Goal: Task Accomplishment & Management: Use online tool/utility

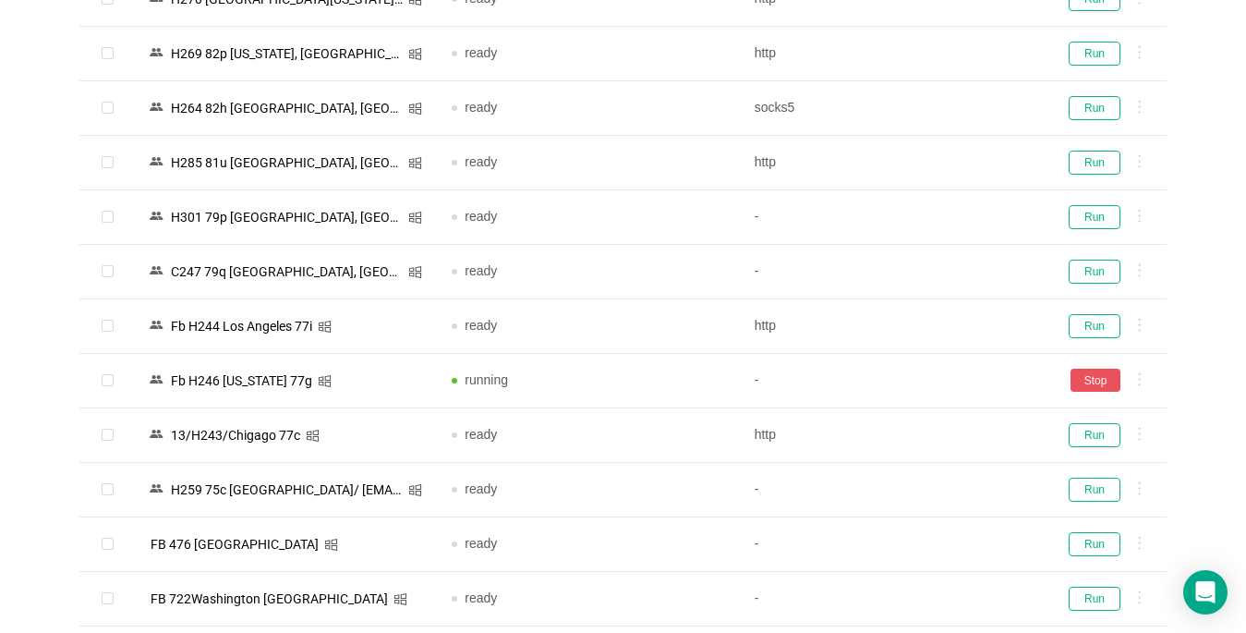
scroll to position [924, 0]
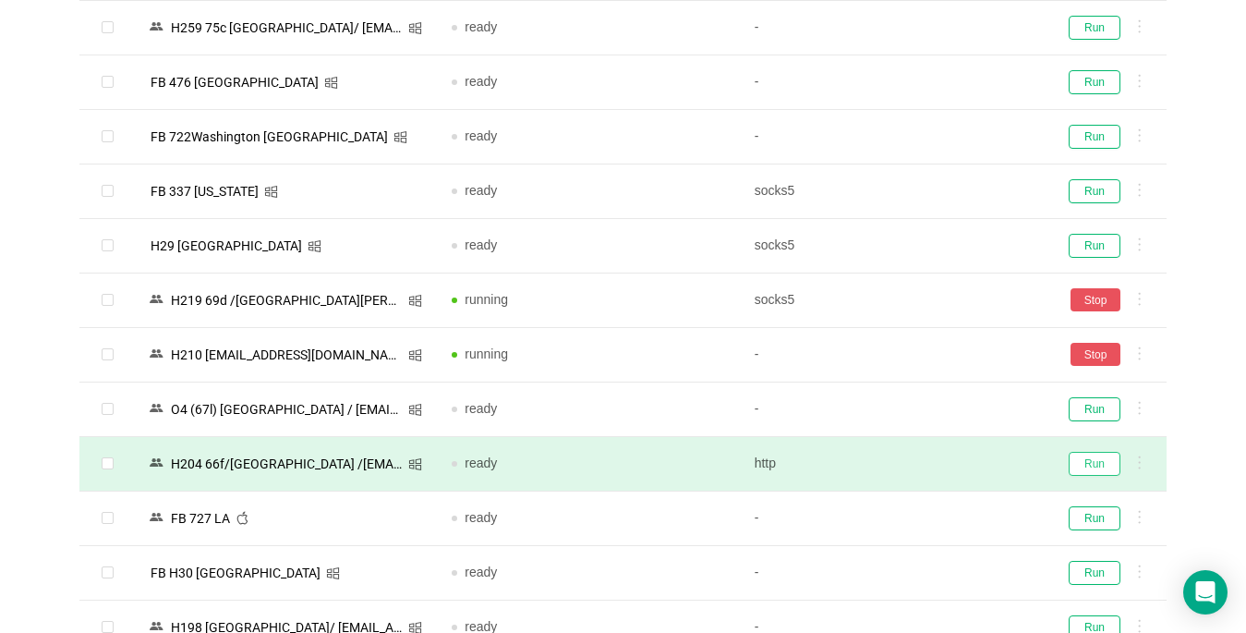
click at [1114, 463] on button "Run" at bounding box center [1095, 464] width 52 height 24
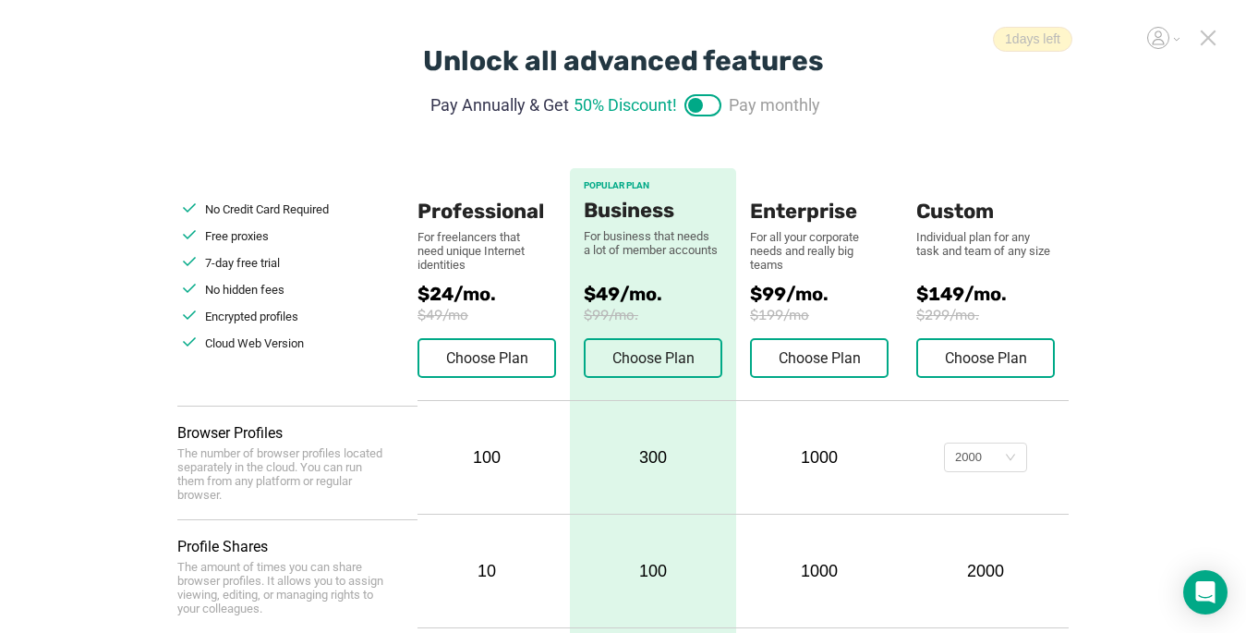
click at [1211, 37] on icon at bounding box center [1208, 38] width 17 height 17
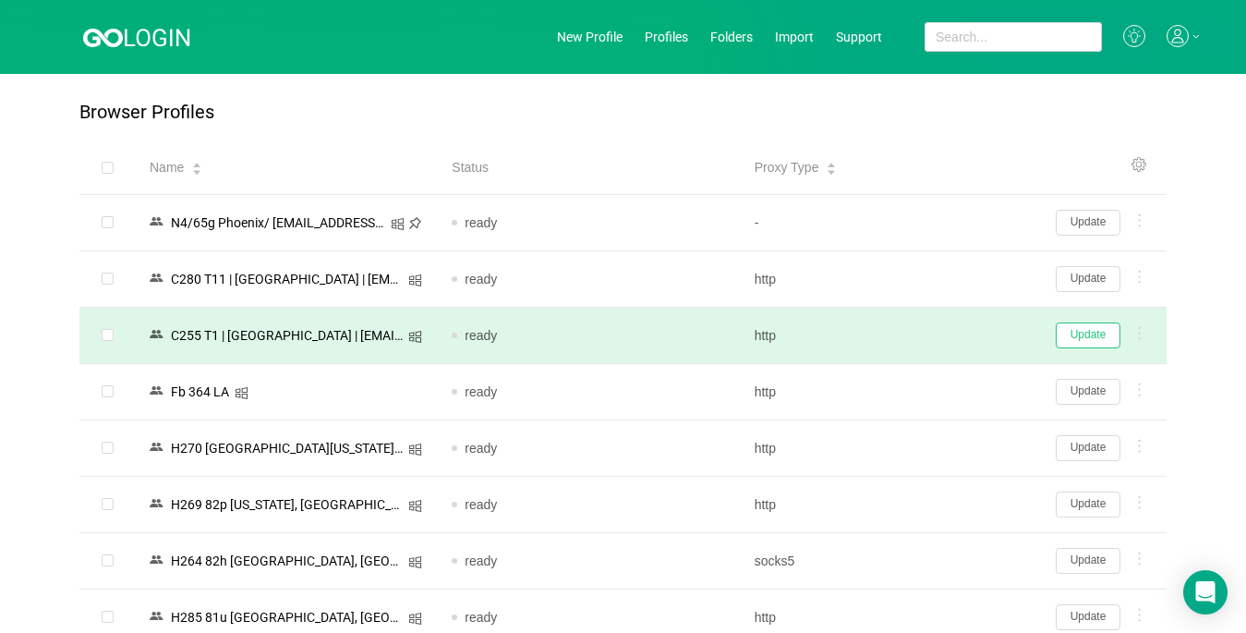
click at [1072, 335] on button "Update" at bounding box center [1088, 335] width 65 height 26
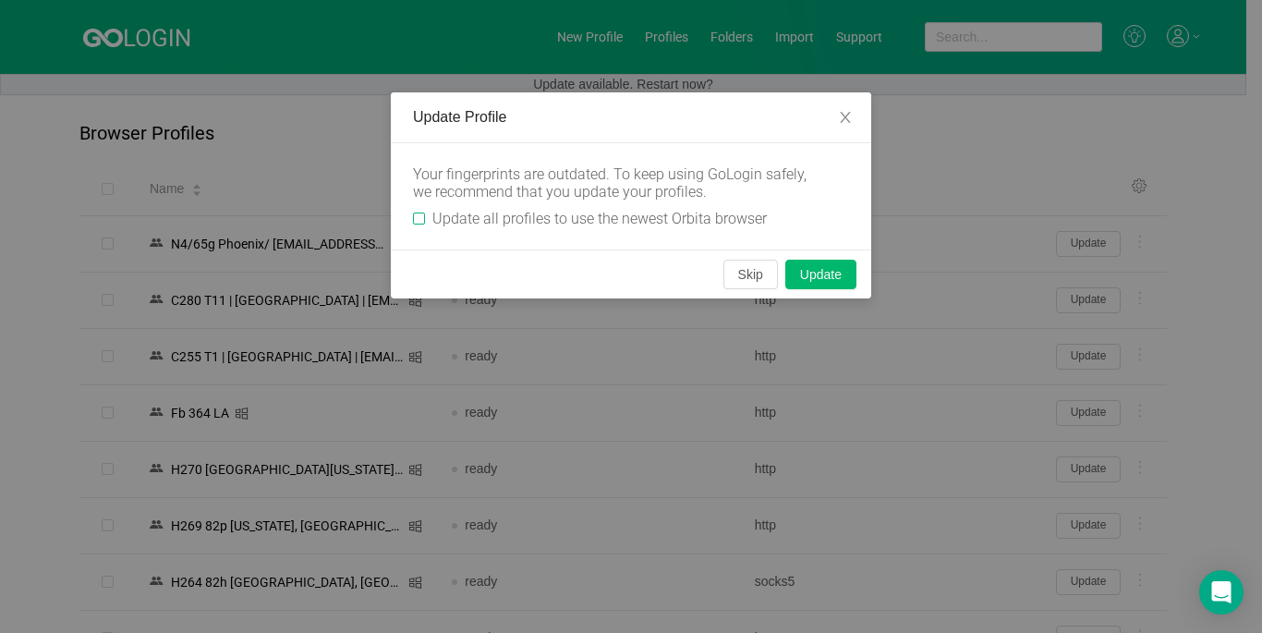
click at [420, 212] on label "Update all profiles to use the newest Orbita browser" at bounding box center [593, 219] width 361 height 18
click at [420, 212] on input "Update all profiles to use the newest Orbita browser" at bounding box center [419, 218] width 12 height 12
checkbox input "true"
click at [730, 276] on button "Skip" at bounding box center [750, 275] width 55 height 30
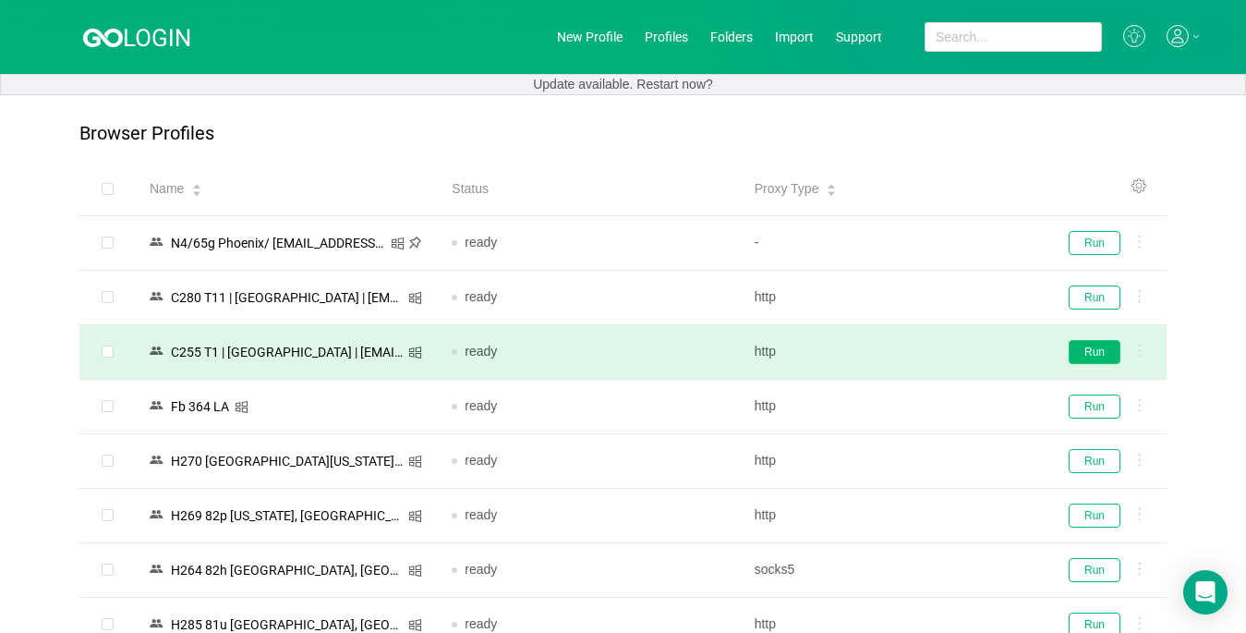
click at [1089, 350] on button "Run" at bounding box center [1095, 352] width 52 height 24
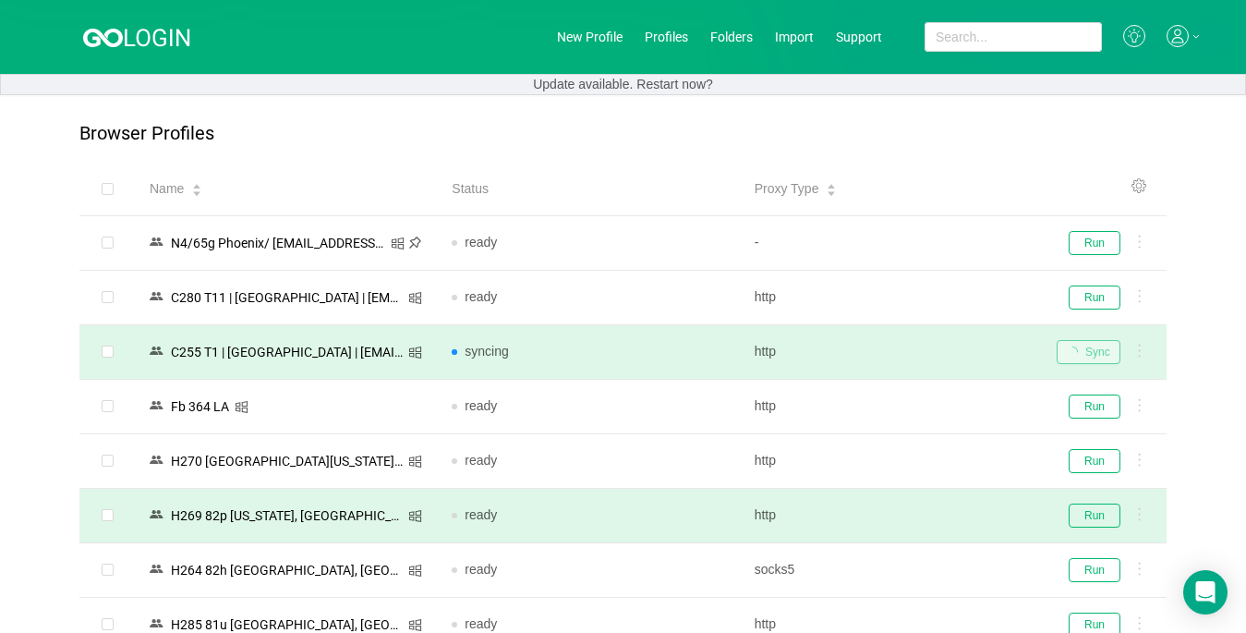
scroll to position [185, 0]
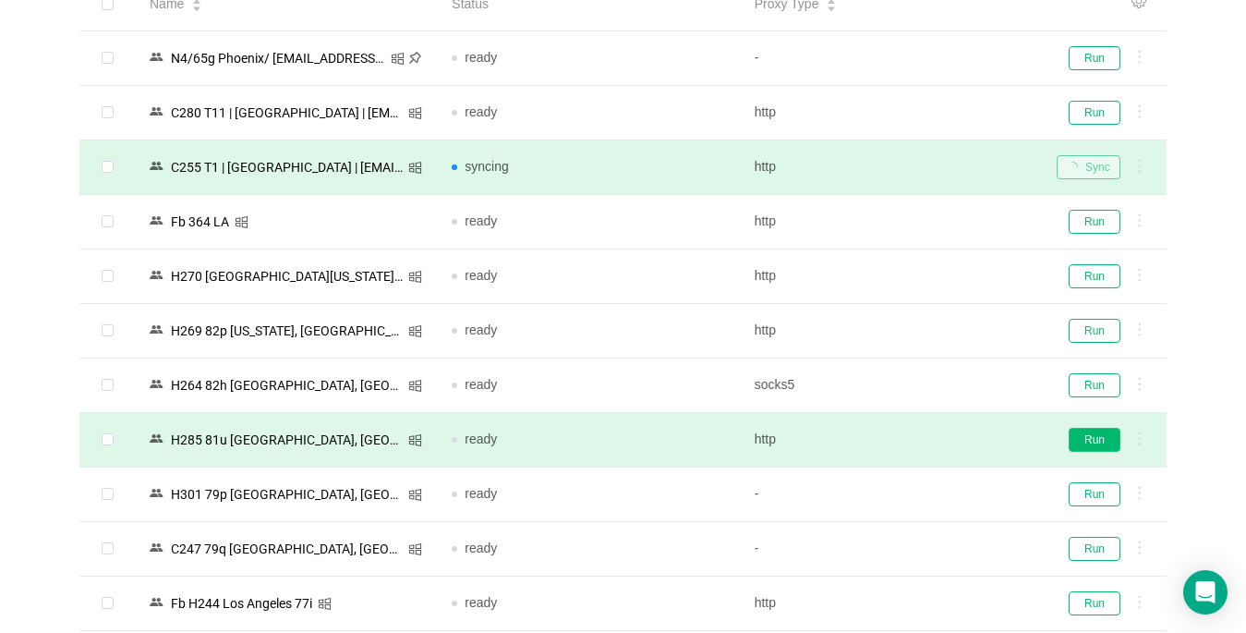
click at [1087, 445] on button "Run" at bounding box center [1095, 440] width 52 height 24
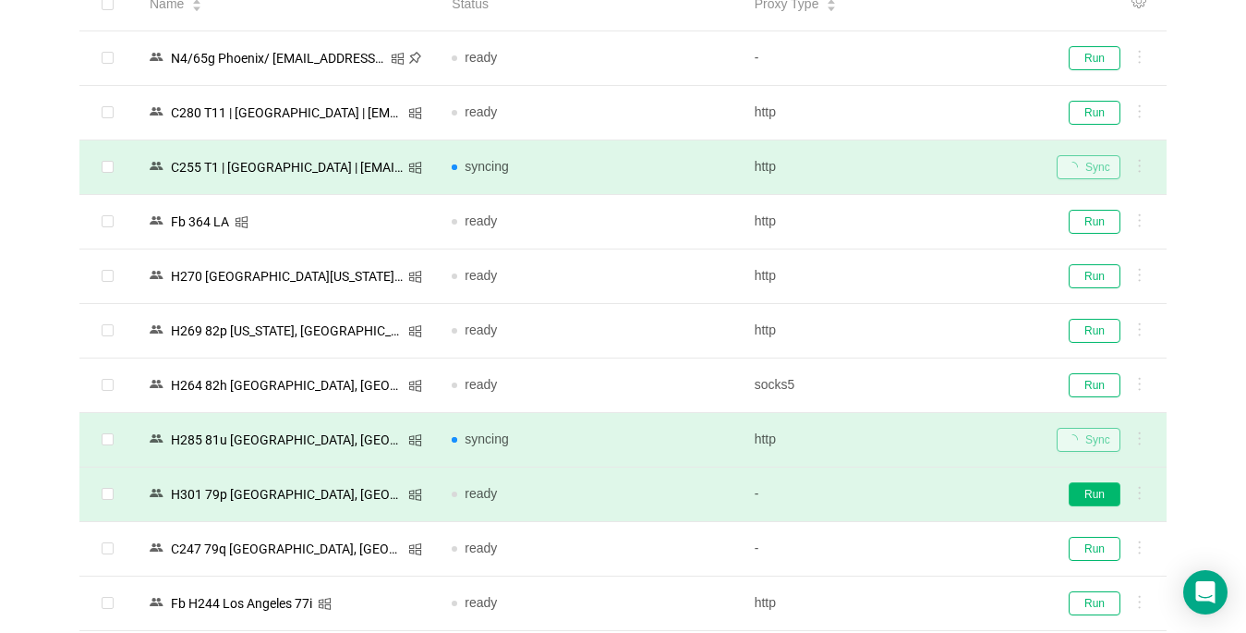
click at [1098, 502] on button "Run" at bounding box center [1095, 494] width 52 height 24
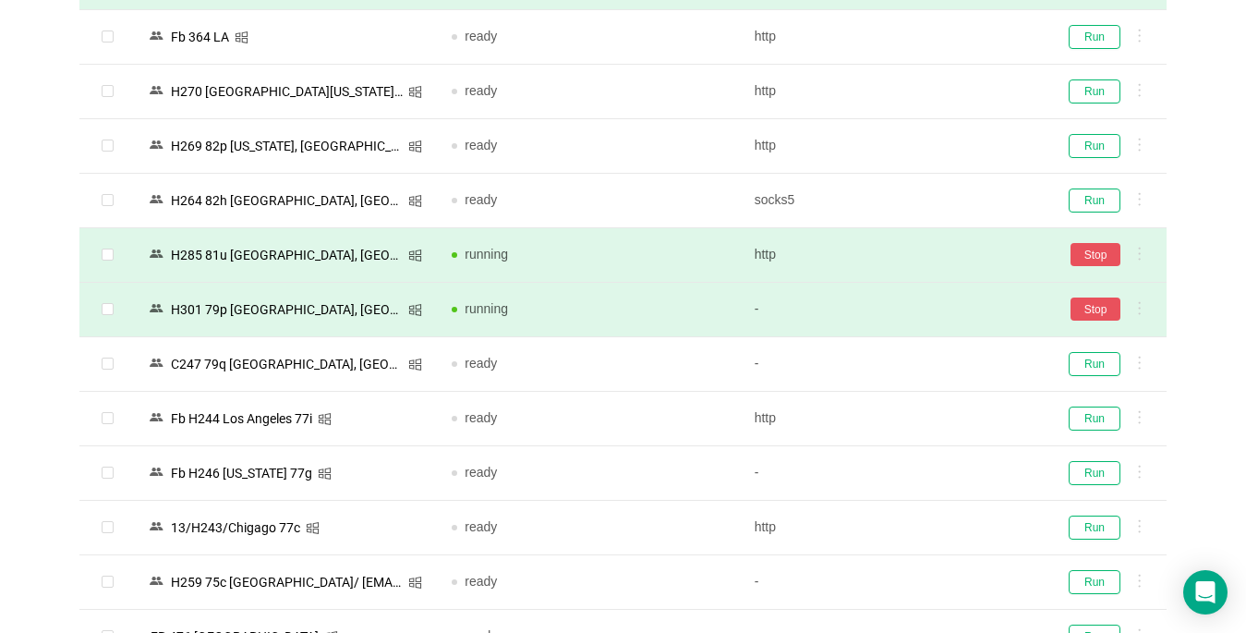
scroll to position [554, 0]
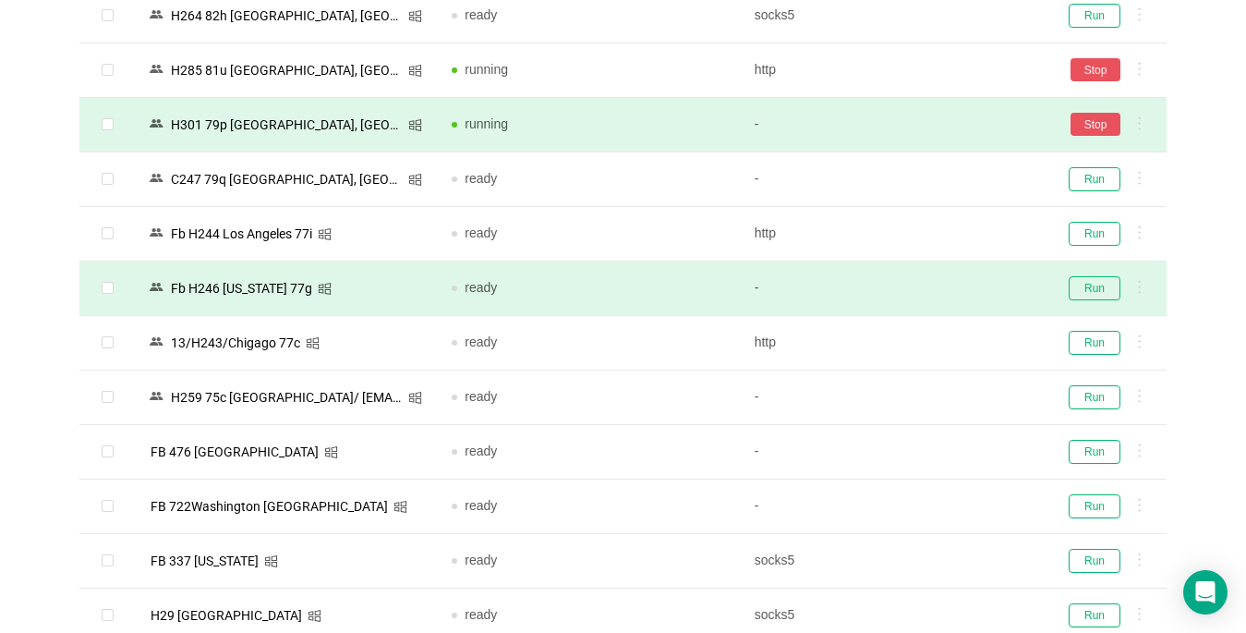
click at [1098, 299] on td "Run" at bounding box center [1104, 288] width 125 height 55
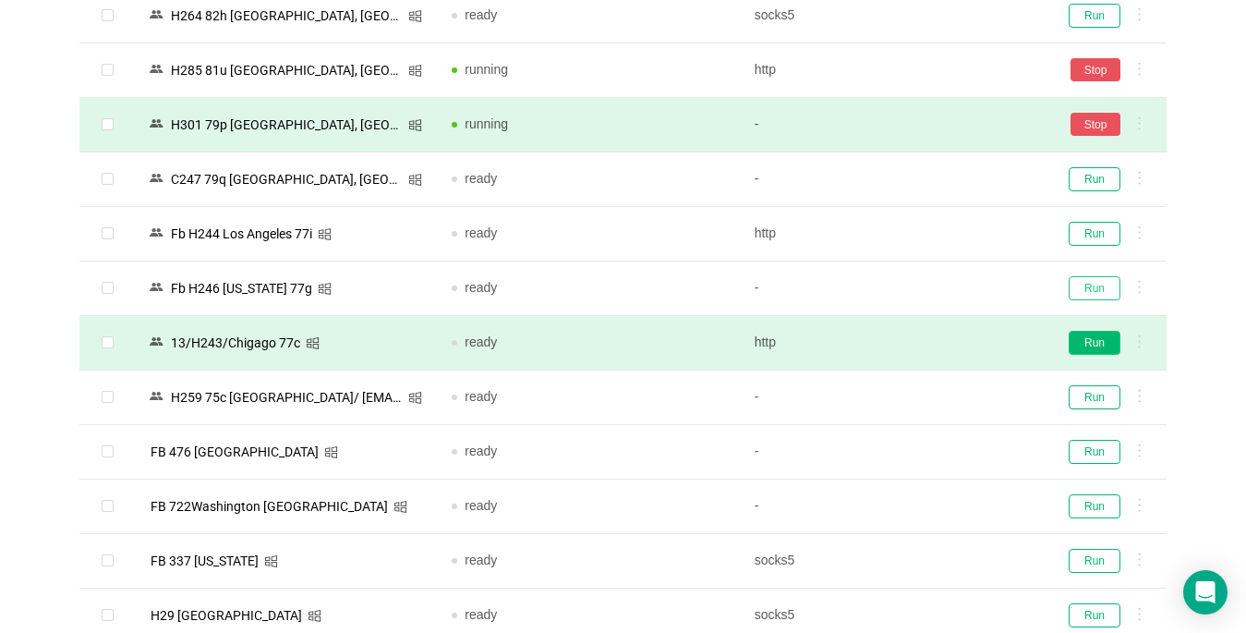
click at [1094, 293] on button "Run" at bounding box center [1095, 288] width 52 height 24
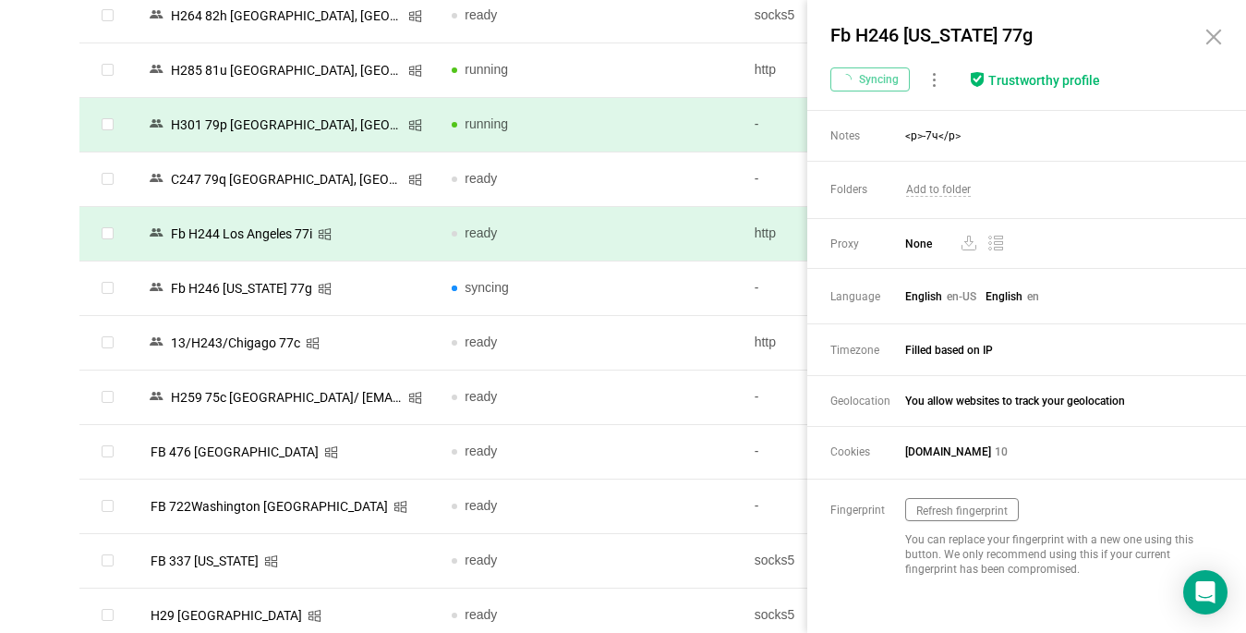
click at [31, 358] on div "Browser Profiles Share Profiles Add to Folder Clone New Fingerprint Export Dele…" at bounding box center [623, 455] width 1246 height 1828
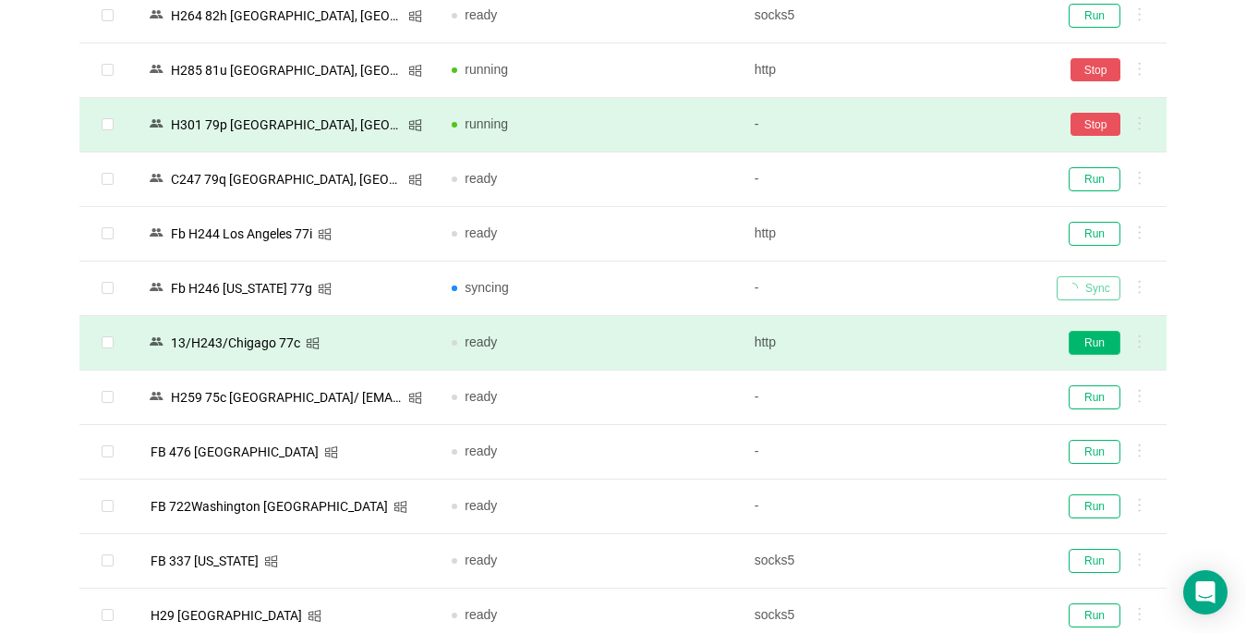
click at [1097, 343] on button "Run" at bounding box center [1095, 343] width 52 height 24
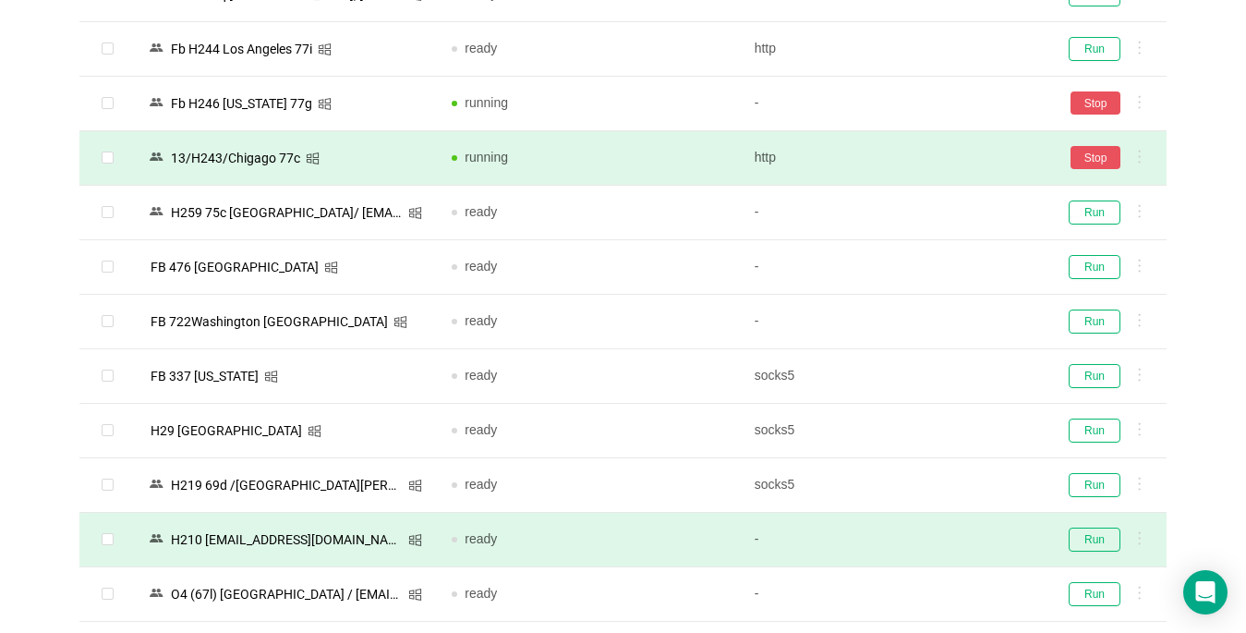
scroll to position [831, 0]
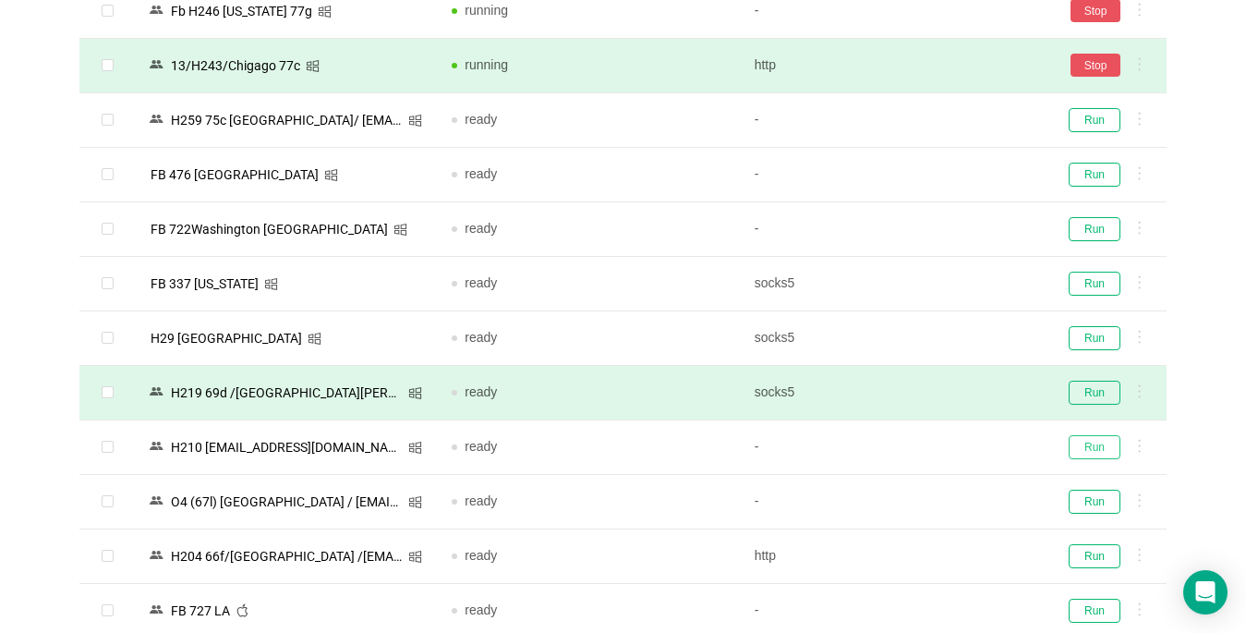
drag, startPoint x: 1115, startPoint y: 441, endPoint x: 1104, endPoint y: 404, distance: 38.6
click at [1117, 441] on button "Run" at bounding box center [1095, 447] width 52 height 24
click at [1099, 397] on button "Run" at bounding box center [1095, 393] width 52 height 24
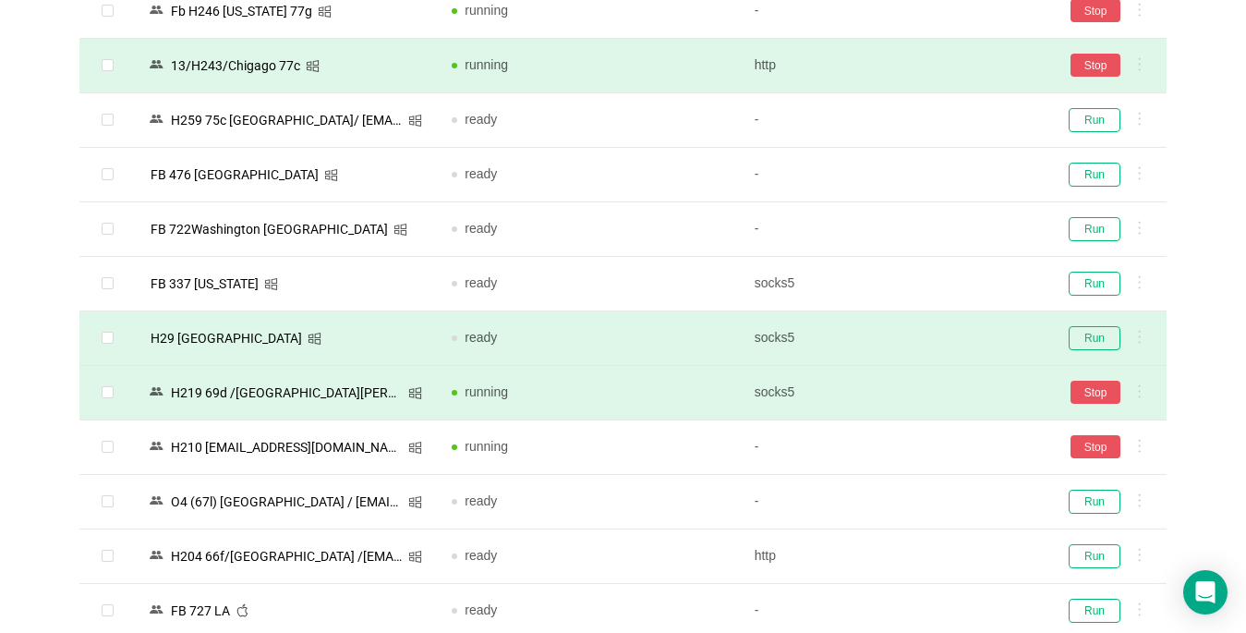
scroll to position [1201, 0]
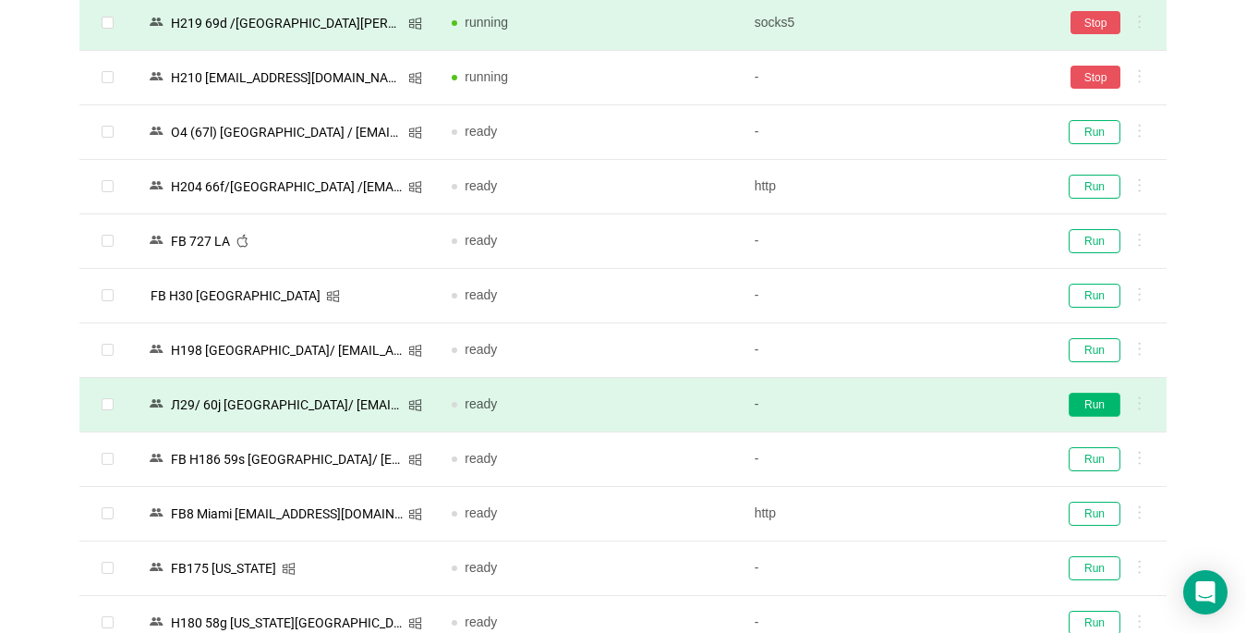
click at [1096, 405] on button "Run" at bounding box center [1095, 405] width 52 height 24
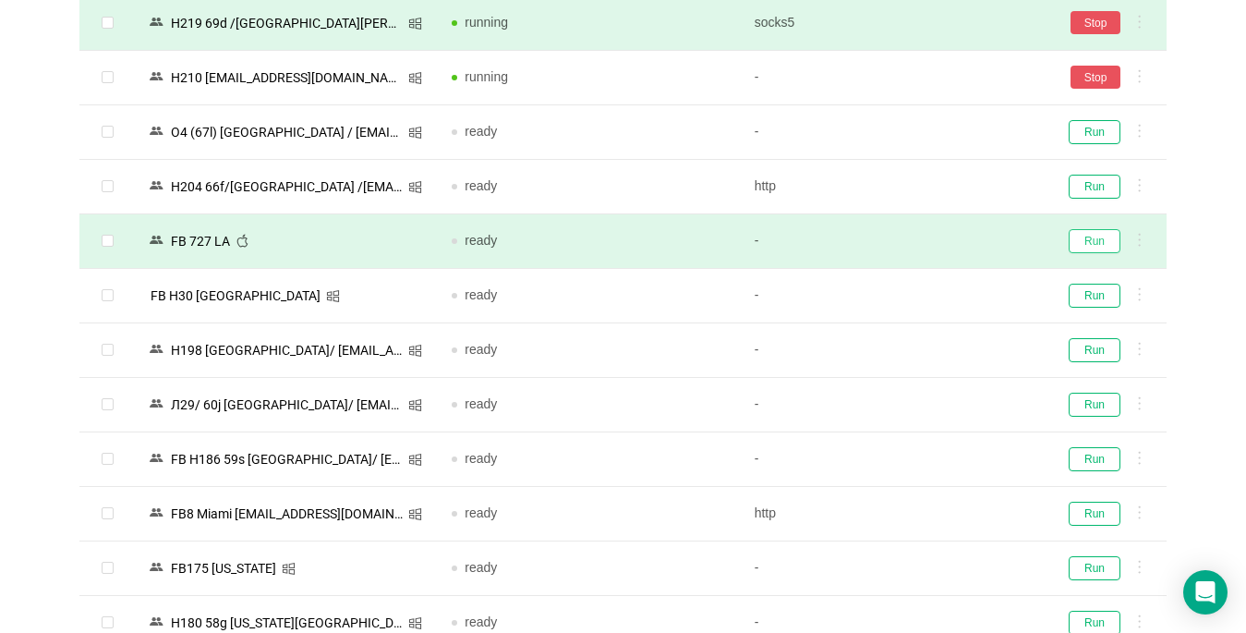
click at [1100, 250] on button "Run" at bounding box center [1095, 241] width 52 height 24
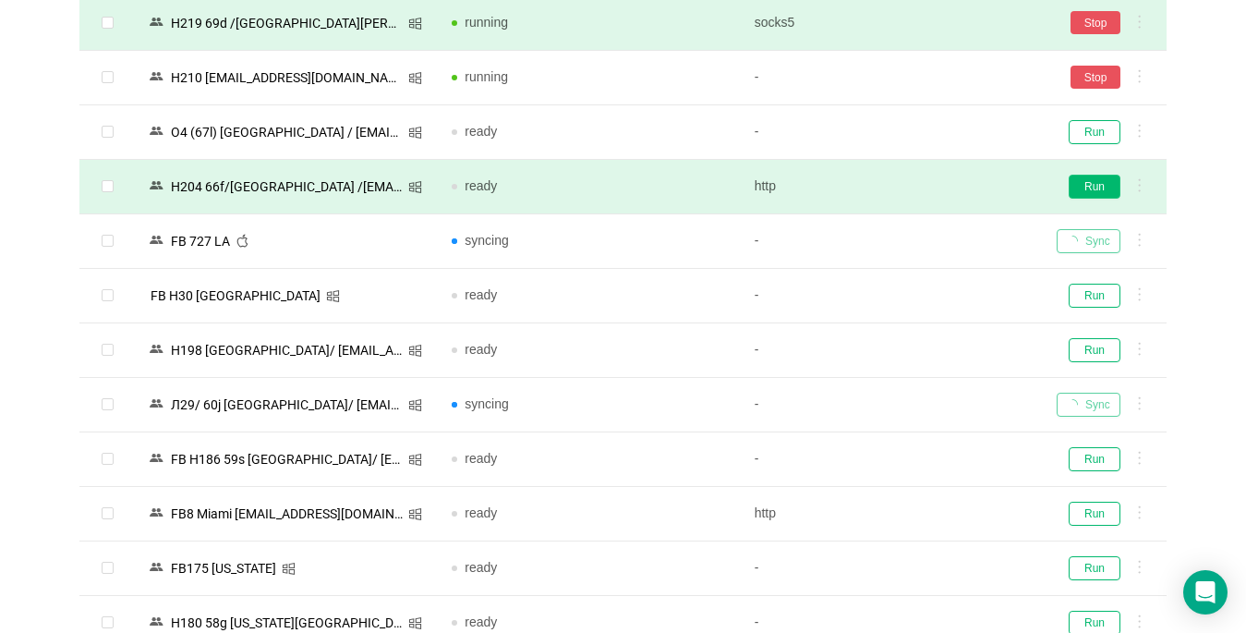
click at [1101, 187] on button "Run" at bounding box center [1095, 187] width 52 height 24
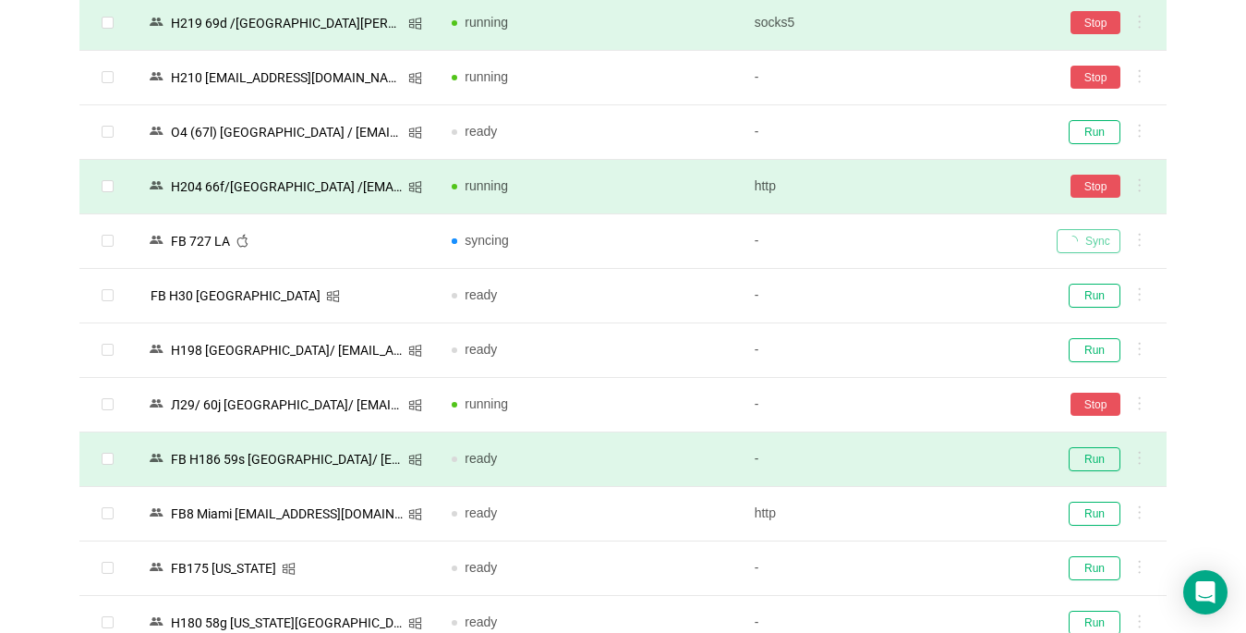
scroll to position [1386, 0]
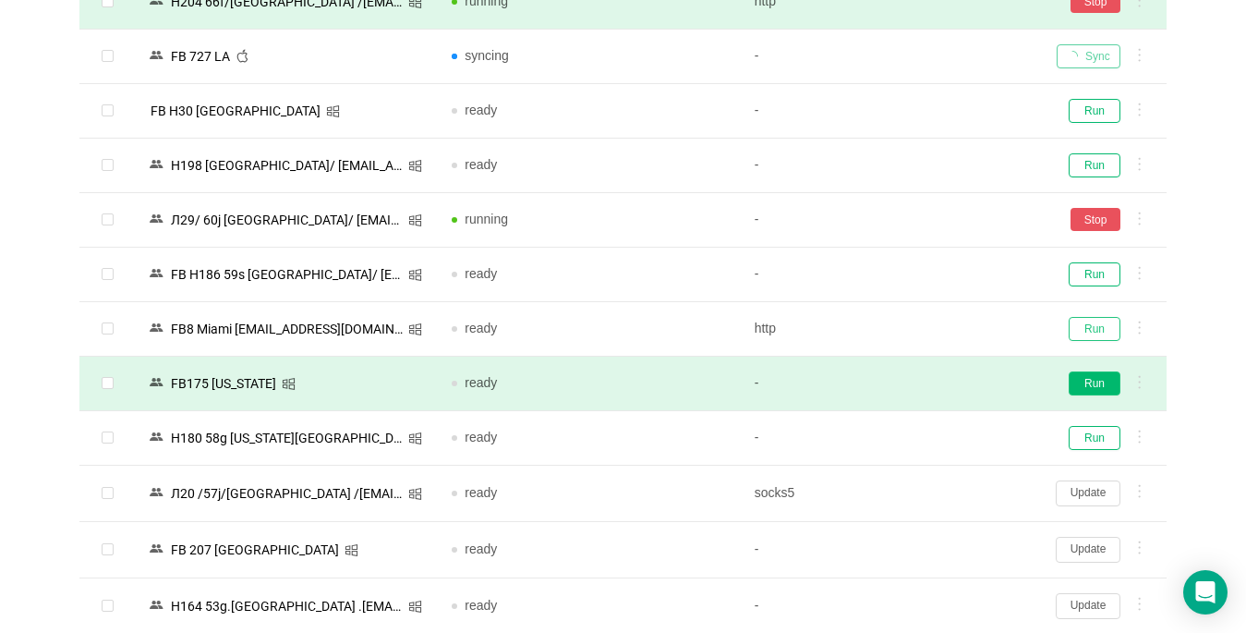
drag, startPoint x: 1106, startPoint y: 330, endPoint x: 1084, endPoint y: 383, distance: 58.0
click at [1104, 331] on button "Run" at bounding box center [1095, 329] width 52 height 24
click at [1084, 382] on button "Run" at bounding box center [1095, 383] width 52 height 24
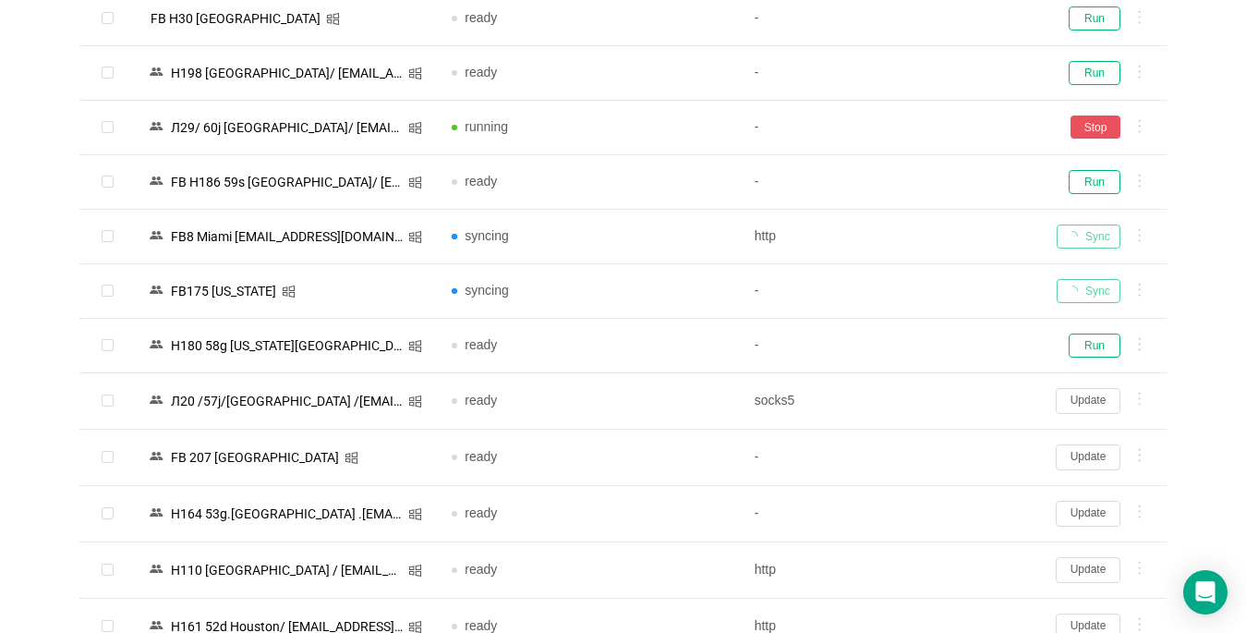
scroll to position [1663, 0]
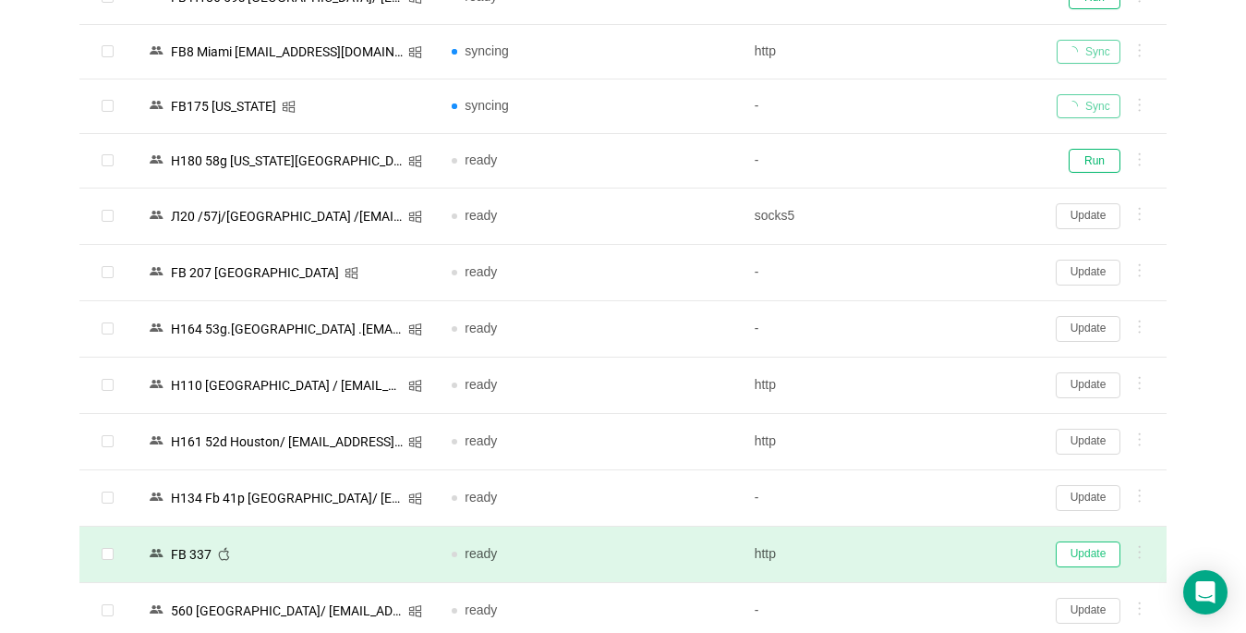
click at [1075, 554] on button "Update" at bounding box center [1088, 554] width 65 height 26
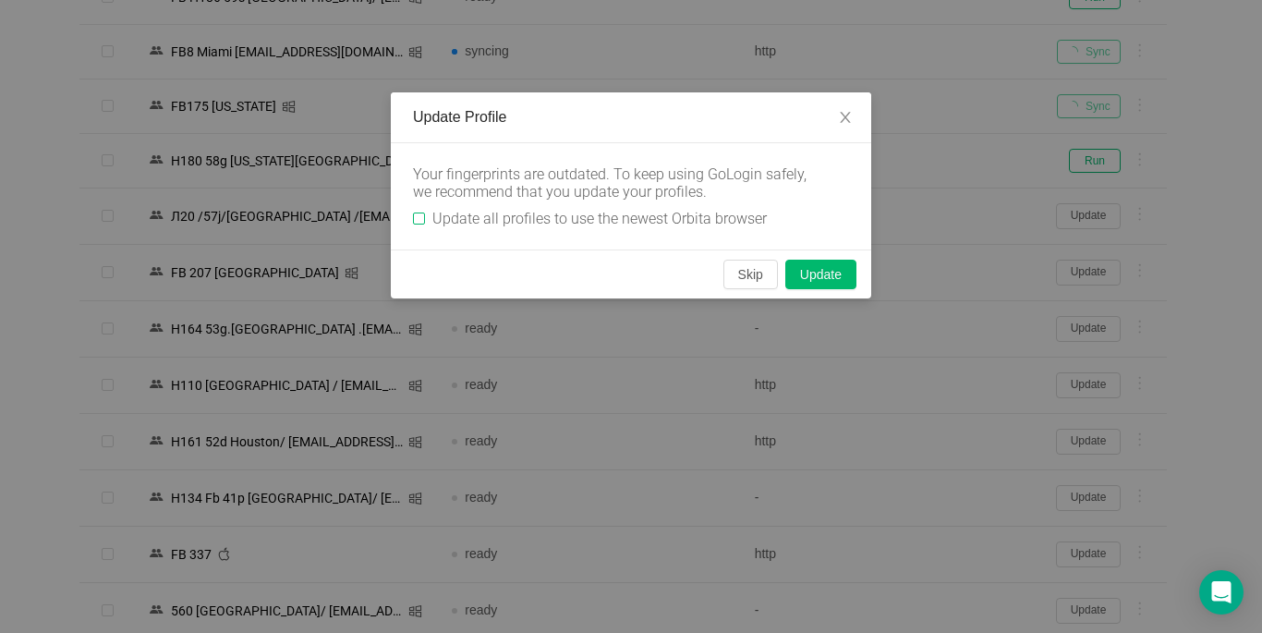
click at [420, 215] on input "Update all profiles to use the newest Orbita browser" at bounding box center [419, 218] width 12 height 12
checkbox input "true"
click at [737, 280] on button "Skip" at bounding box center [750, 275] width 55 height 30
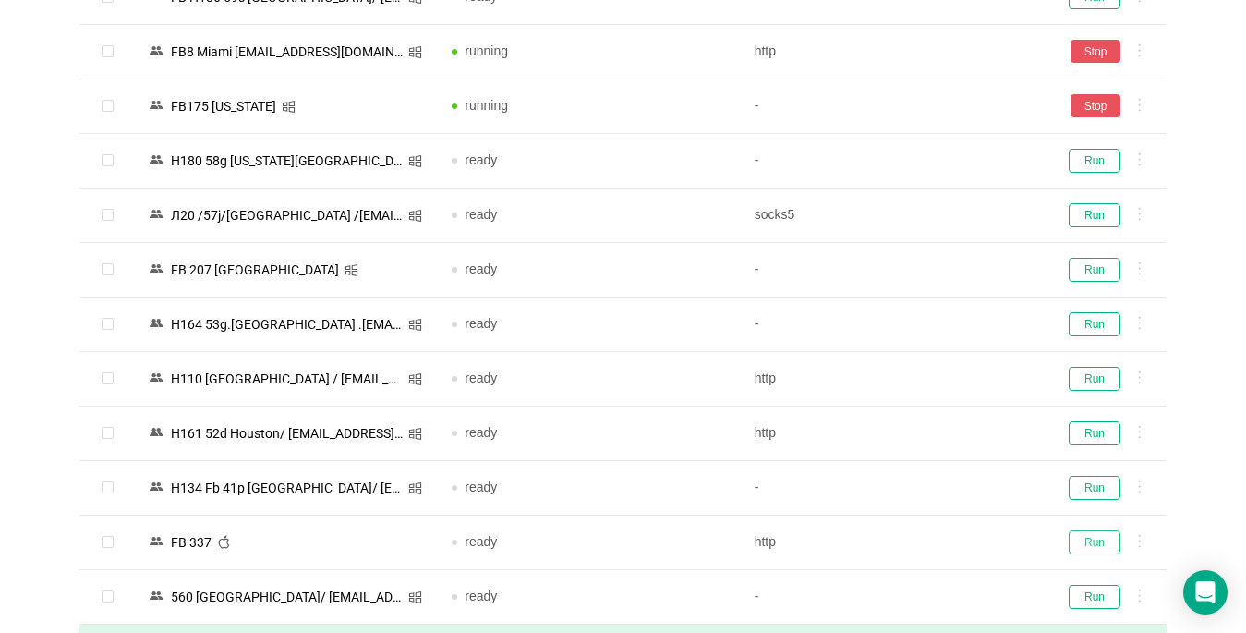
drag, startPoint x: 1097, startPoint y: 538, endPoint x: 908, endPoint y: 630, distance: 209.9
click at [1098, 538] on button "Run" at bounding box center [1095, 542] width 52 height 24
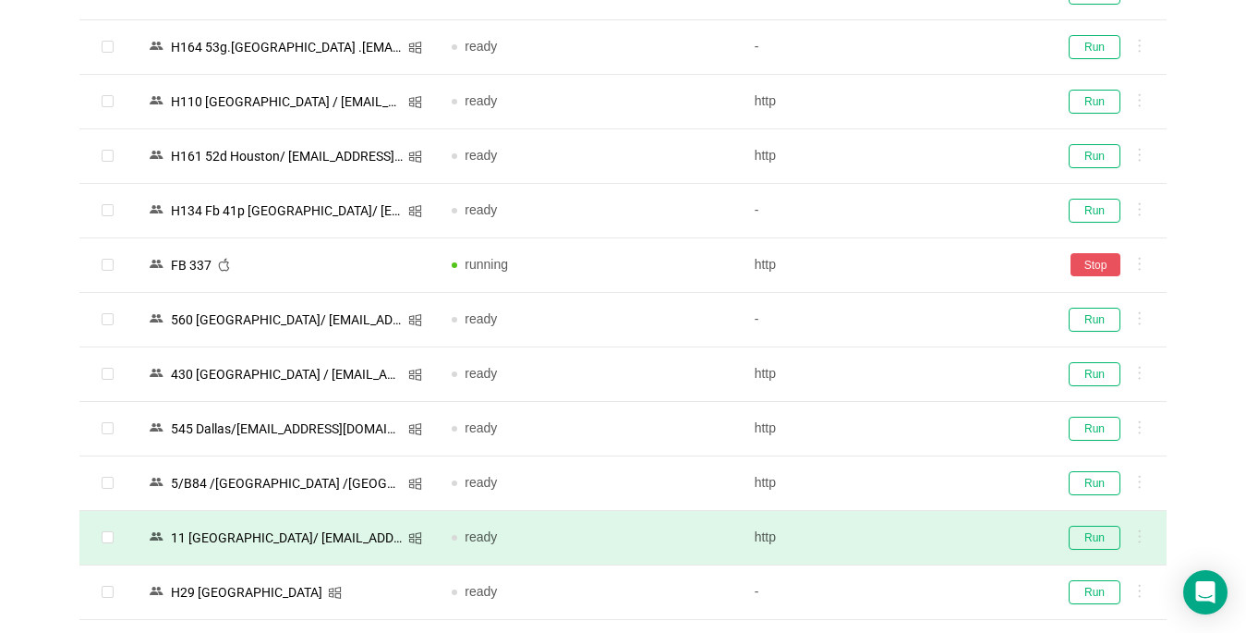
scroll to position [2032, 0]
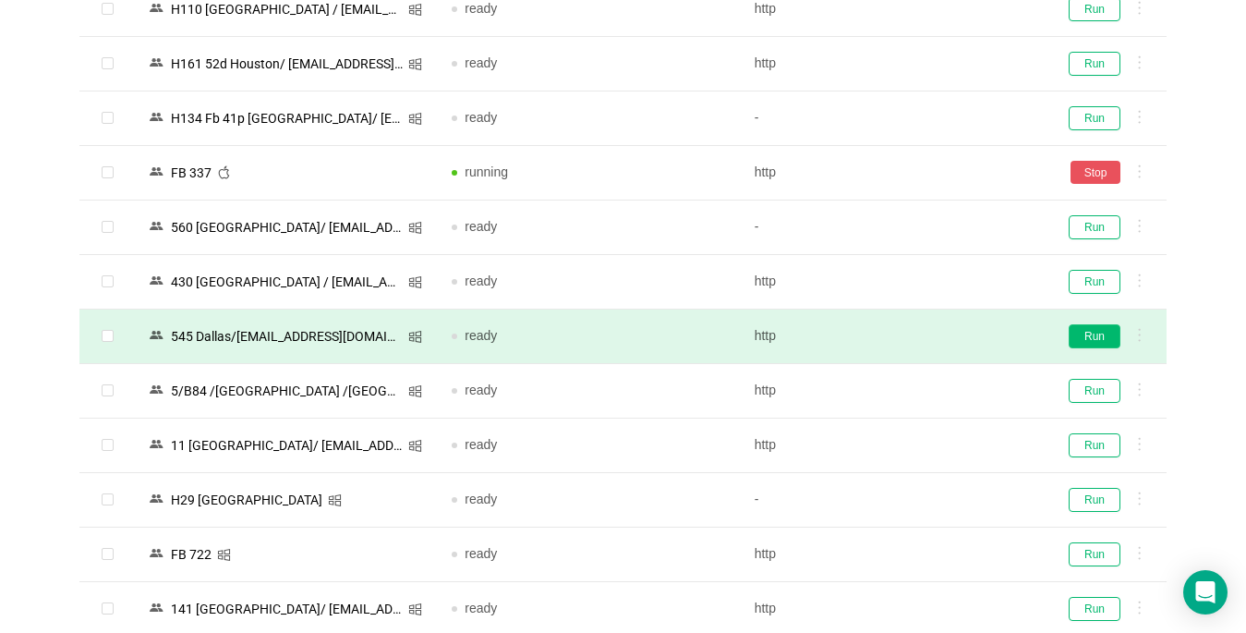
click at [1096, 339] on button "Run" at bounding box center [1095, 336] width 52 height 24
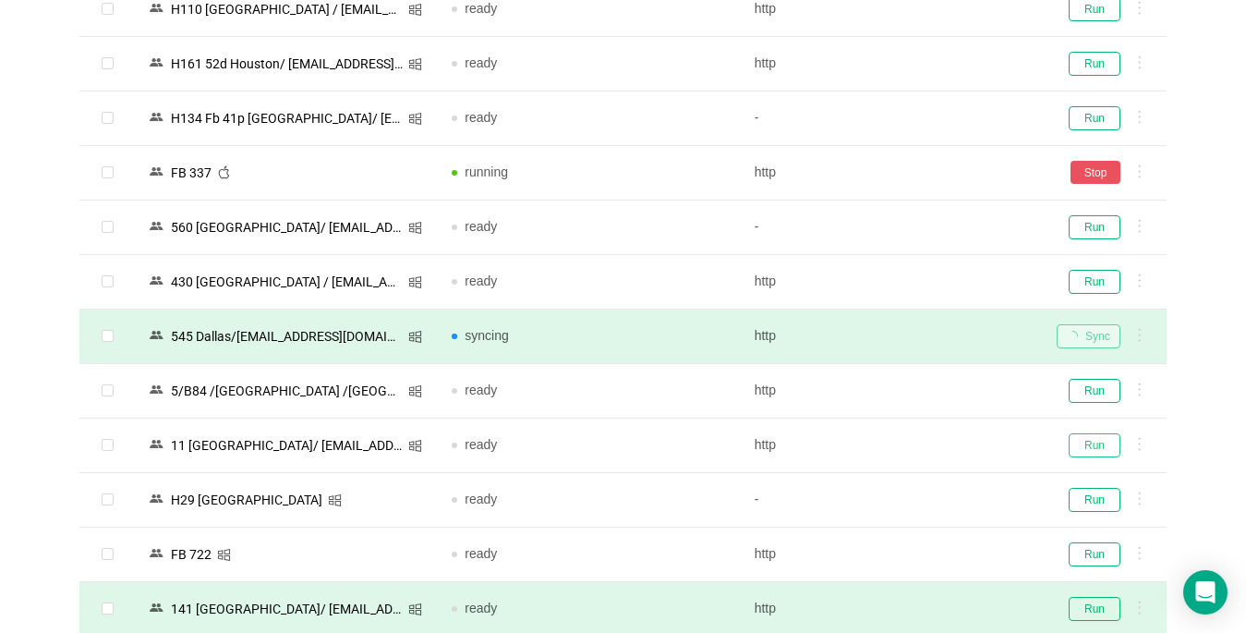
drag, startPoint x: 1096, startPoint y: 450, endPoint x: 843, endPoint y: 626, distance: 308.6
click at [1091, 455] on button "Run" at bounding box center [1095, 445] width 52 height 24
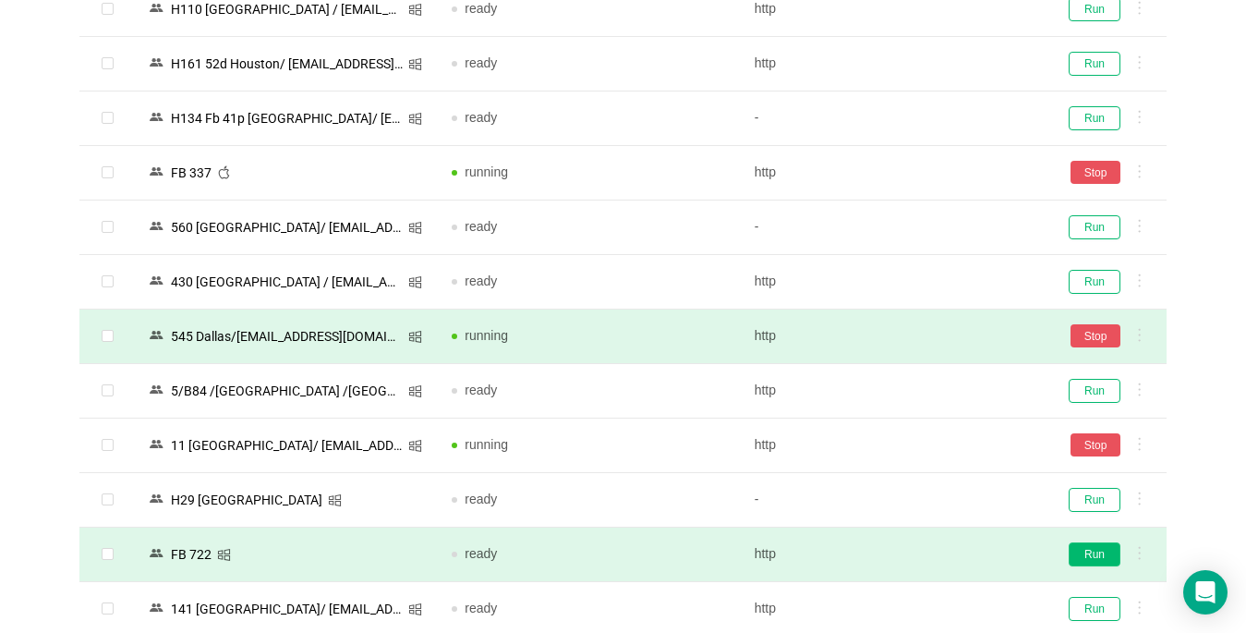
scroll to position [2310, 0]
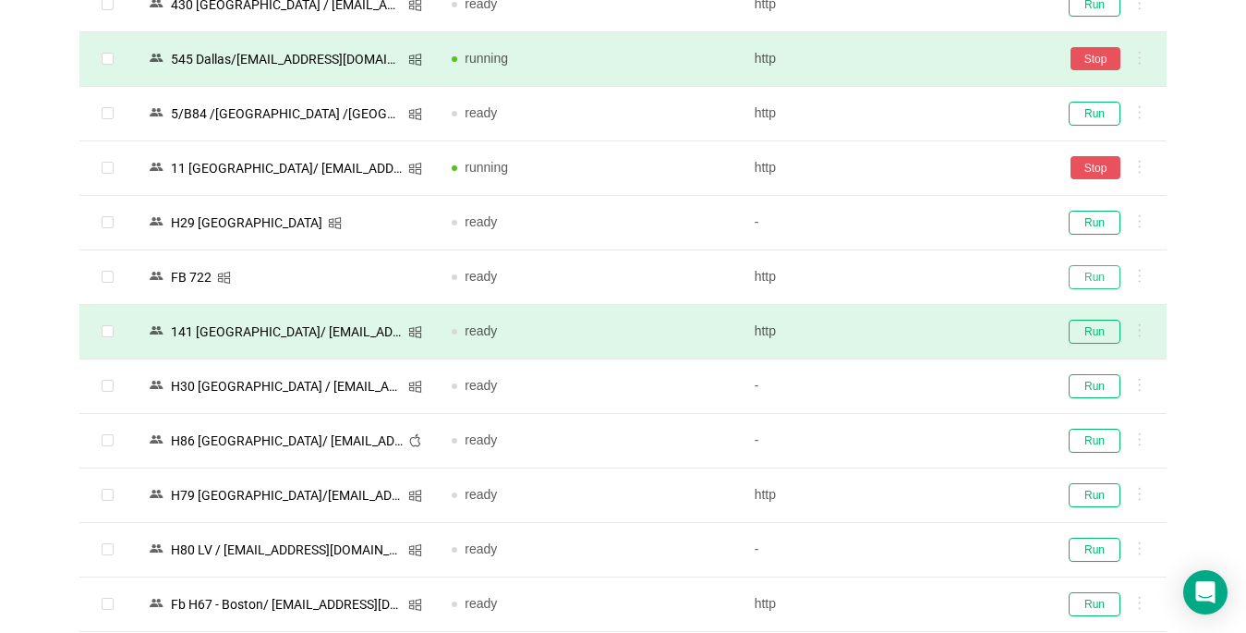
click at [1098, 279] on button "Run" at bounding box center [1095, 277] width 52 height 24
click at [1080, 329] on button "Run" at bounding box center [1095, 332] width 52 height 24
click at [1092, 433] on button "Run" at bounding box center [1095, 441] width 52 height 24
